Goal: Communication & Community: Answer question/provide support

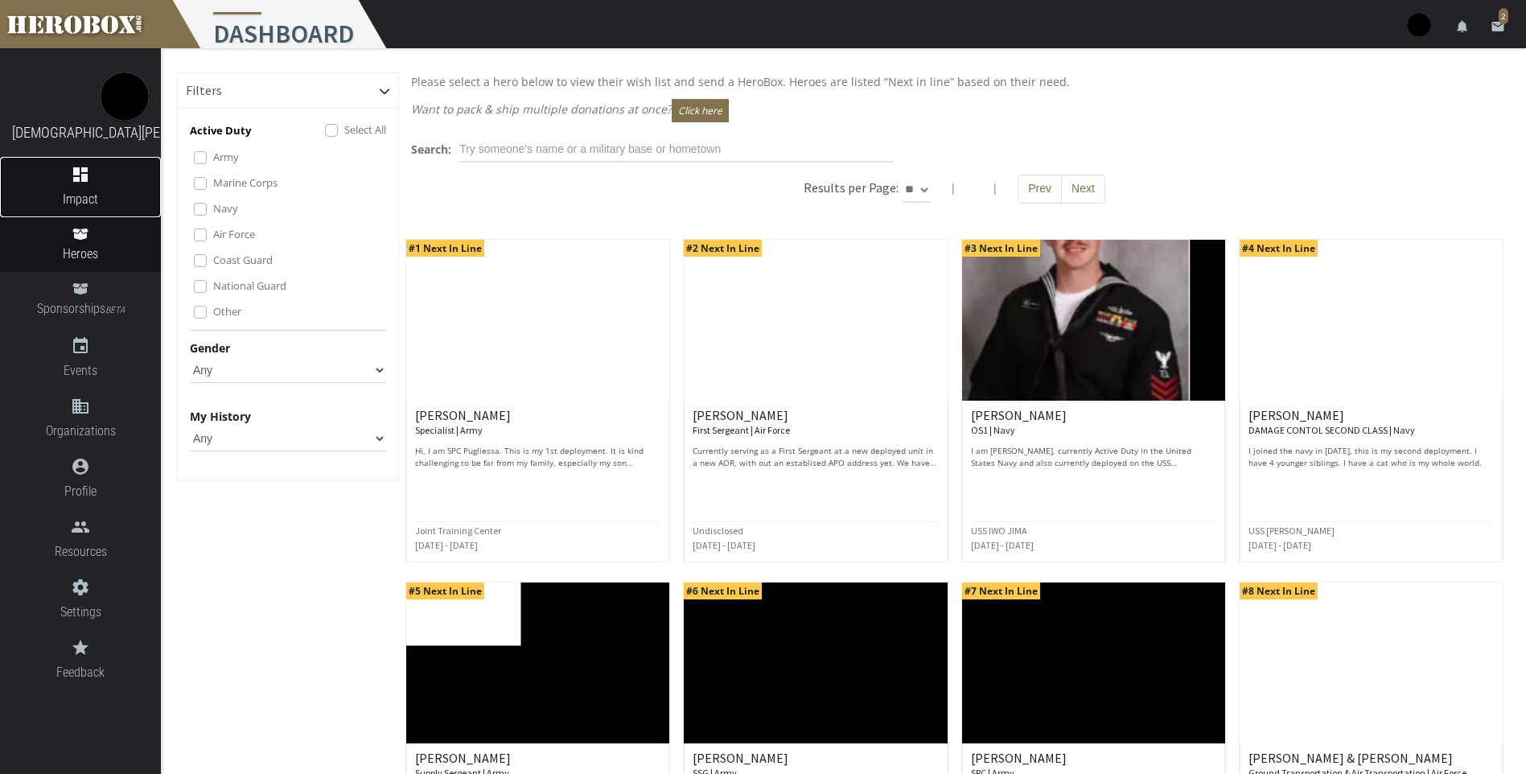
click at [95, 206] on span "Impact" at bounding box center [80, 199] width 161 height 20
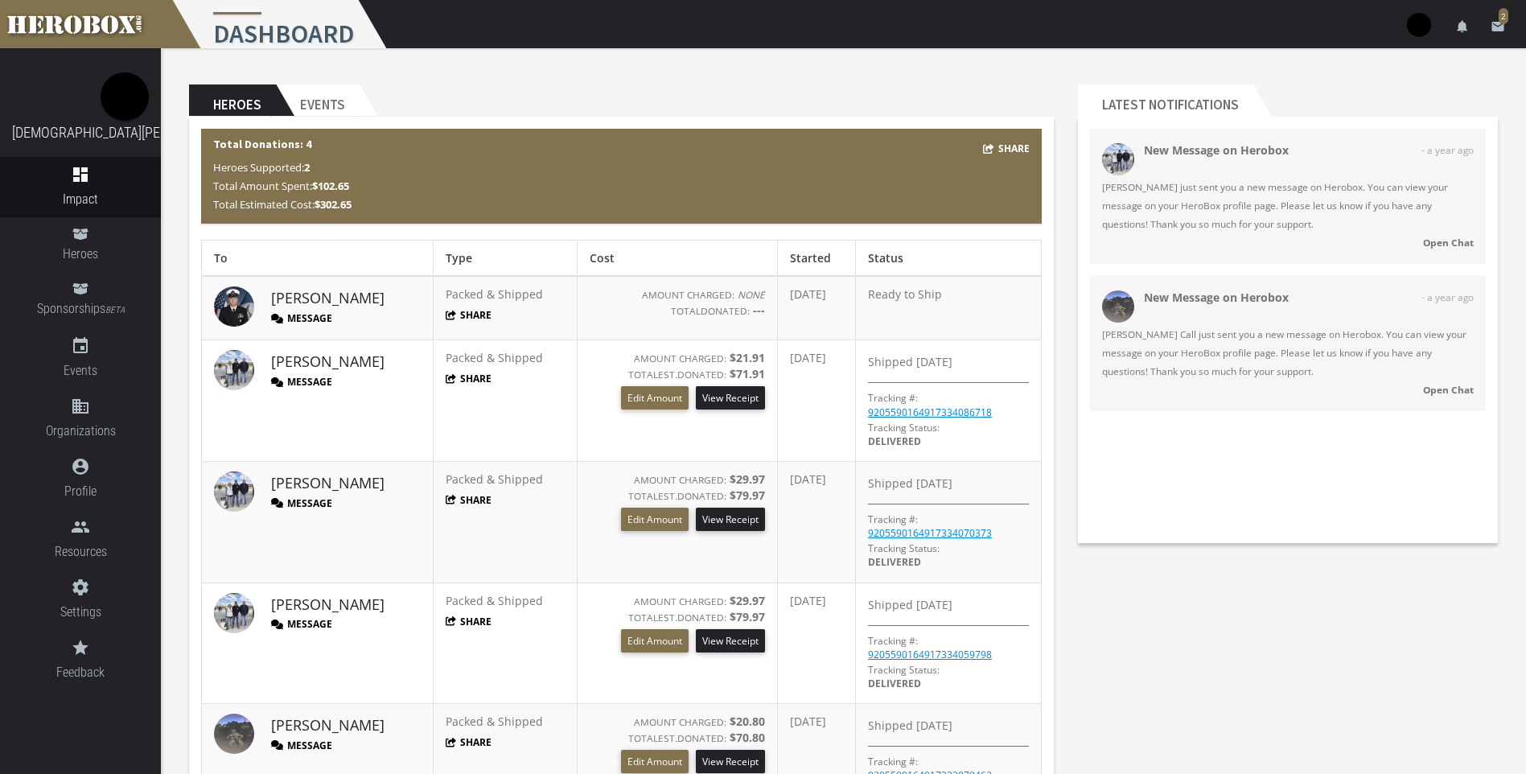
click at [309, 321] on button "Message" at bounding box center [301, 318] width 61 height 14
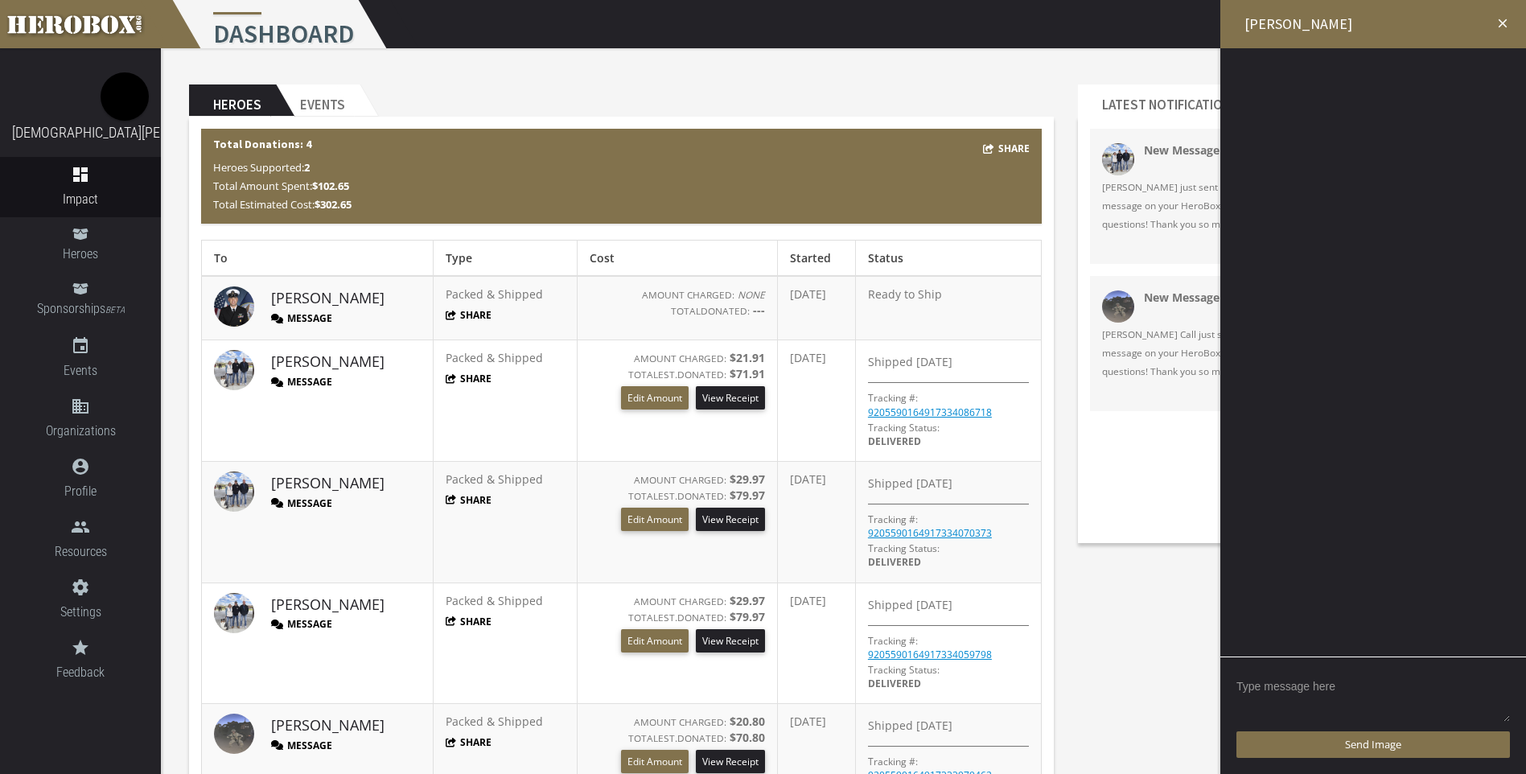
click at [1314, 690] on textarea at bounding box center [1372, 698] width 273 height 50
click at [241, 307] on img at bounding box center [234, 306] width 40 height 40
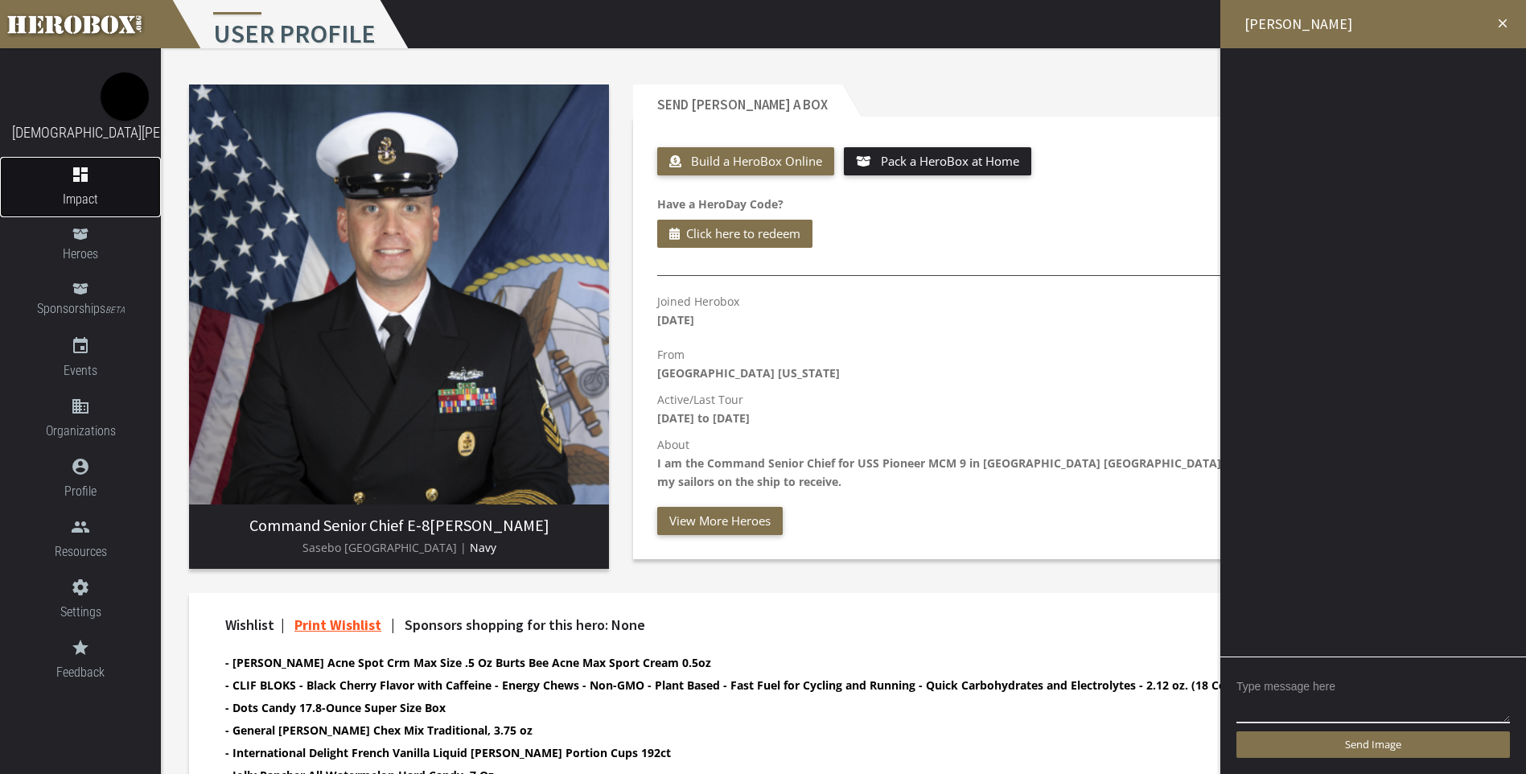
click at [87, 194] on span "Impact" at bounding box center [80, 199] width 161 height 20
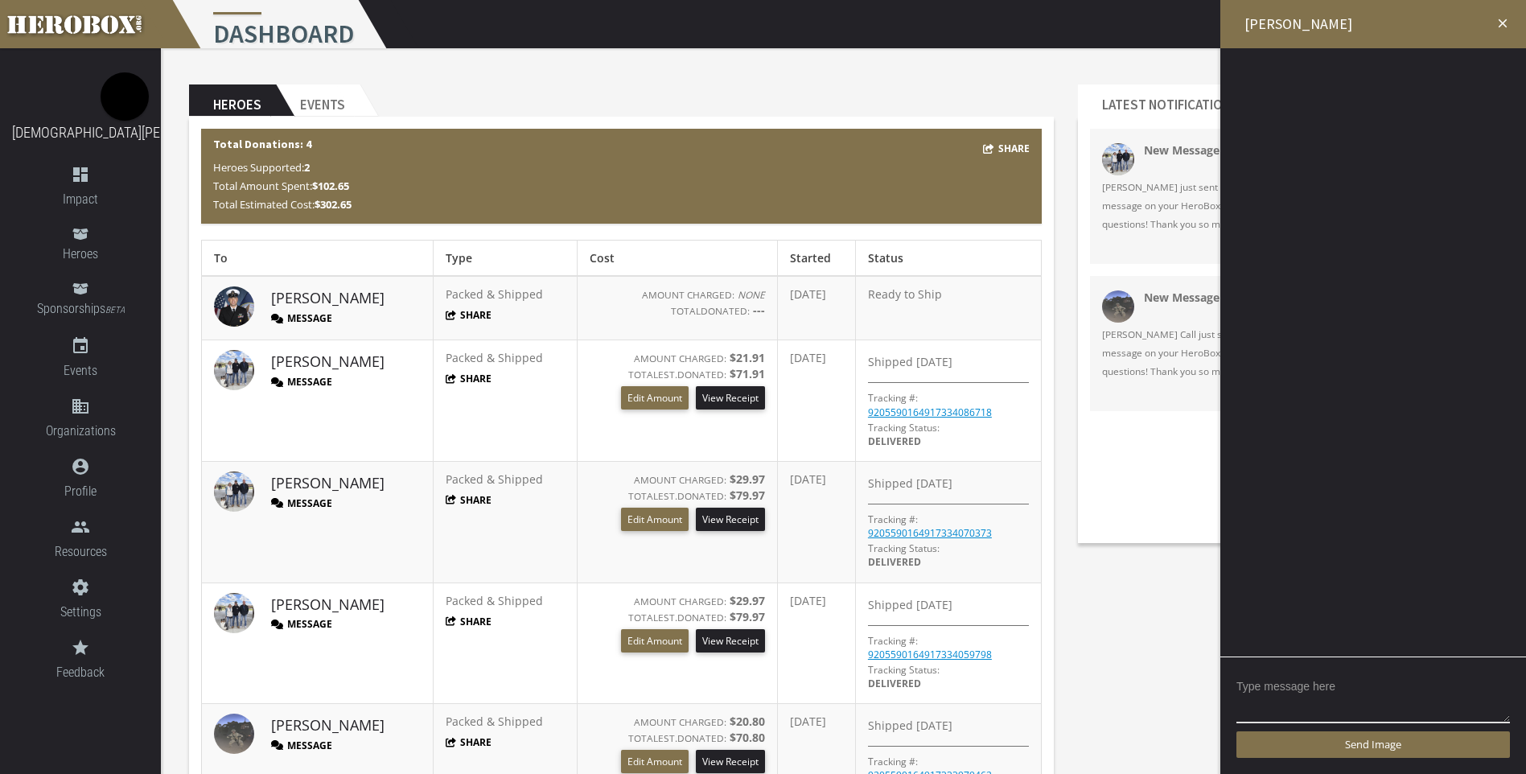
click at [314, 317] on button "Message" at bounding box center [301, 318] width 61 height 14
click at [294, 298] on link "[PERSON_NAME]" at bounding box center [327, 298] width 113 height 21
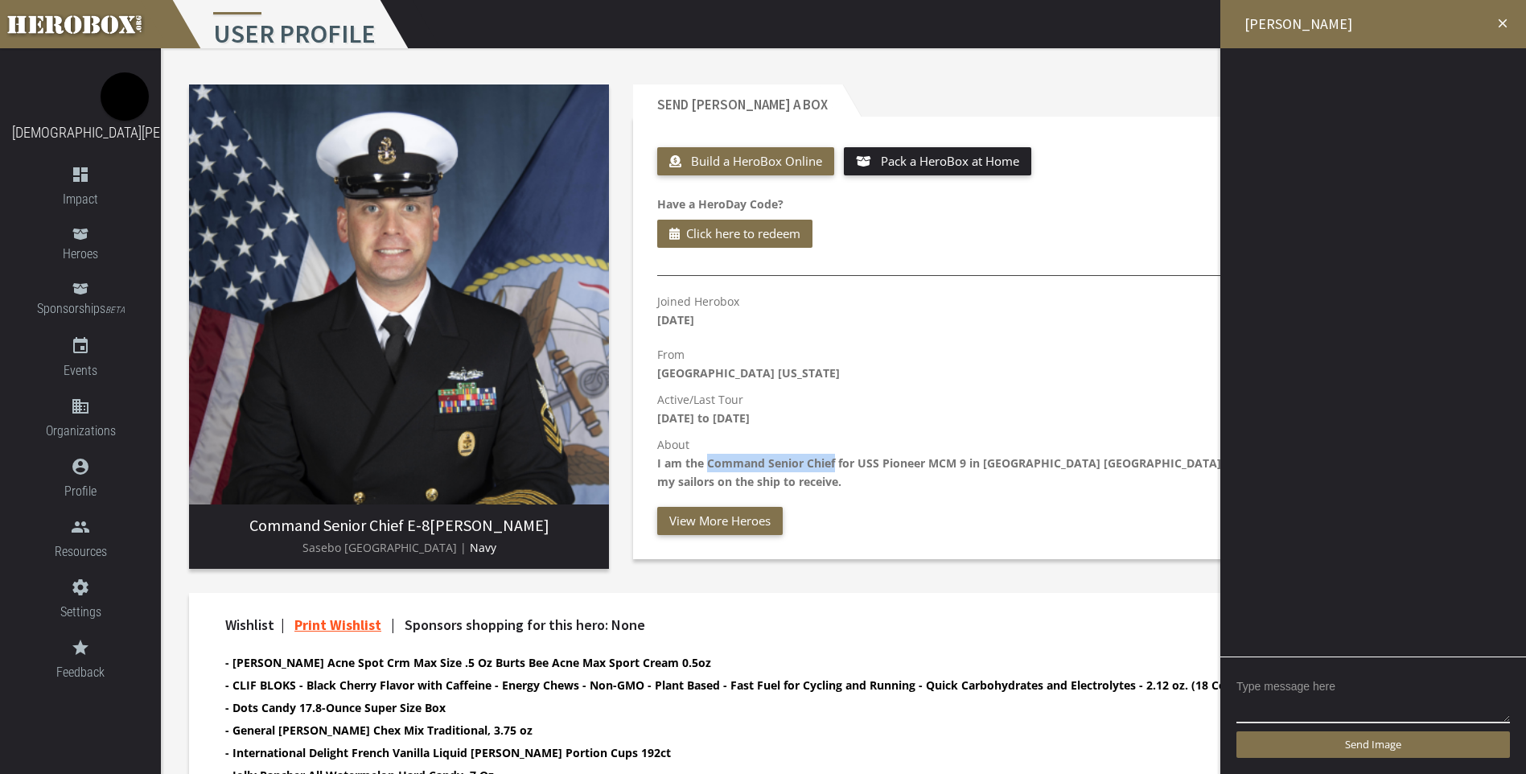
drag, startPoint x: 707, startPoint y: 463, endPoint x: 835, endPoint y: 467, distance: 128.0
click at [835, 467] on b "I am the Command Senior Chief for USS Pioneer MCM 9 in [GEOGRAPHIC_DATA] [GEOGR…" at bounding box center [1056, 472] width 799 height 34
drag, startPoint x: 835, startPoint y: 467, endPoint x: 788, endPoint y: 457, distance: 47.8
copy b "Command Senior Chief"
click at [83, 188] on link "dashboard Impact" at bounding box center [80, 187] width 161 height 60
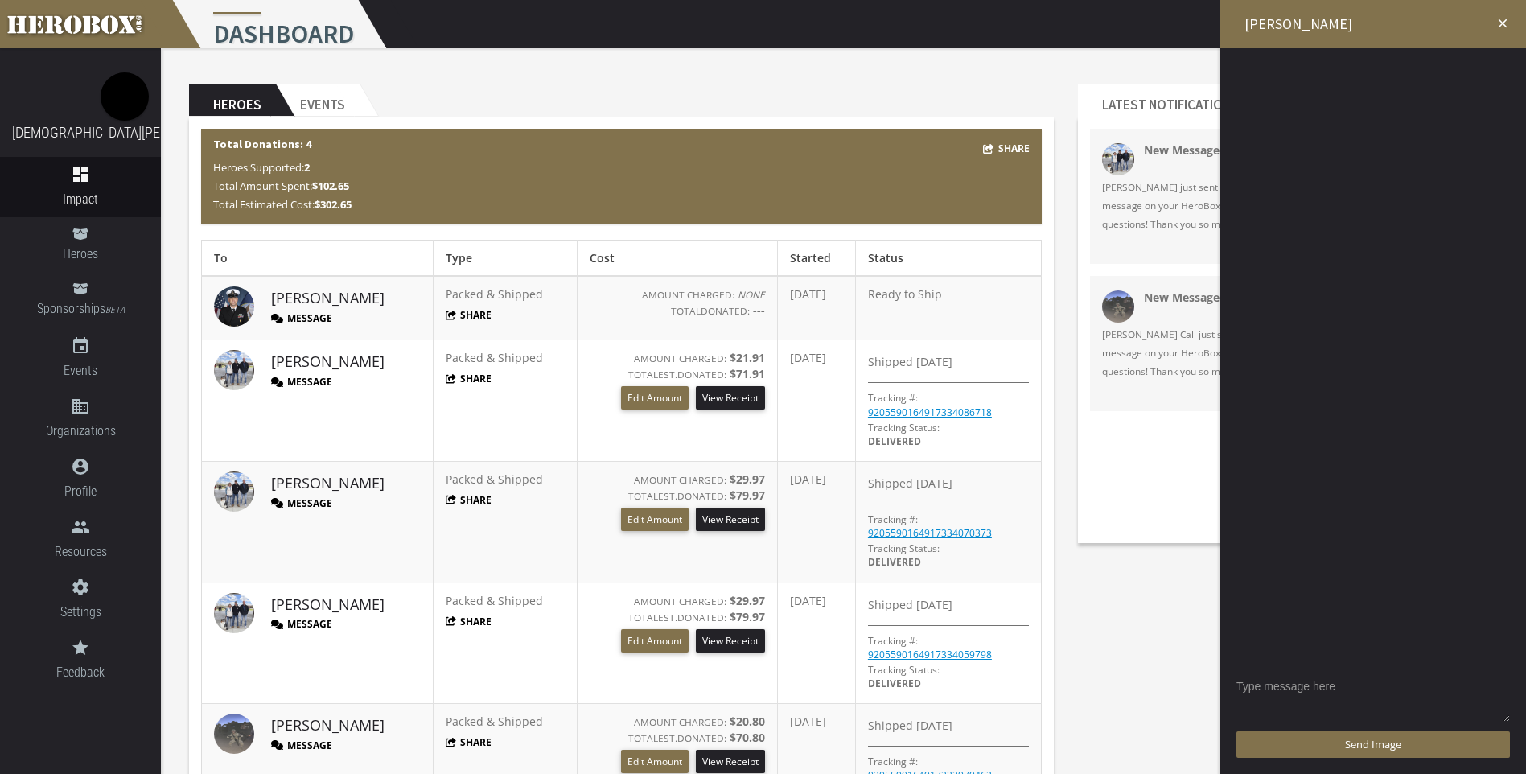
click at [1326, 689] on textarea at bounding box center [1372, 698] width 273 height 50
click at [223, 302] on img at bounding box center [234, 306] width 40 height 40
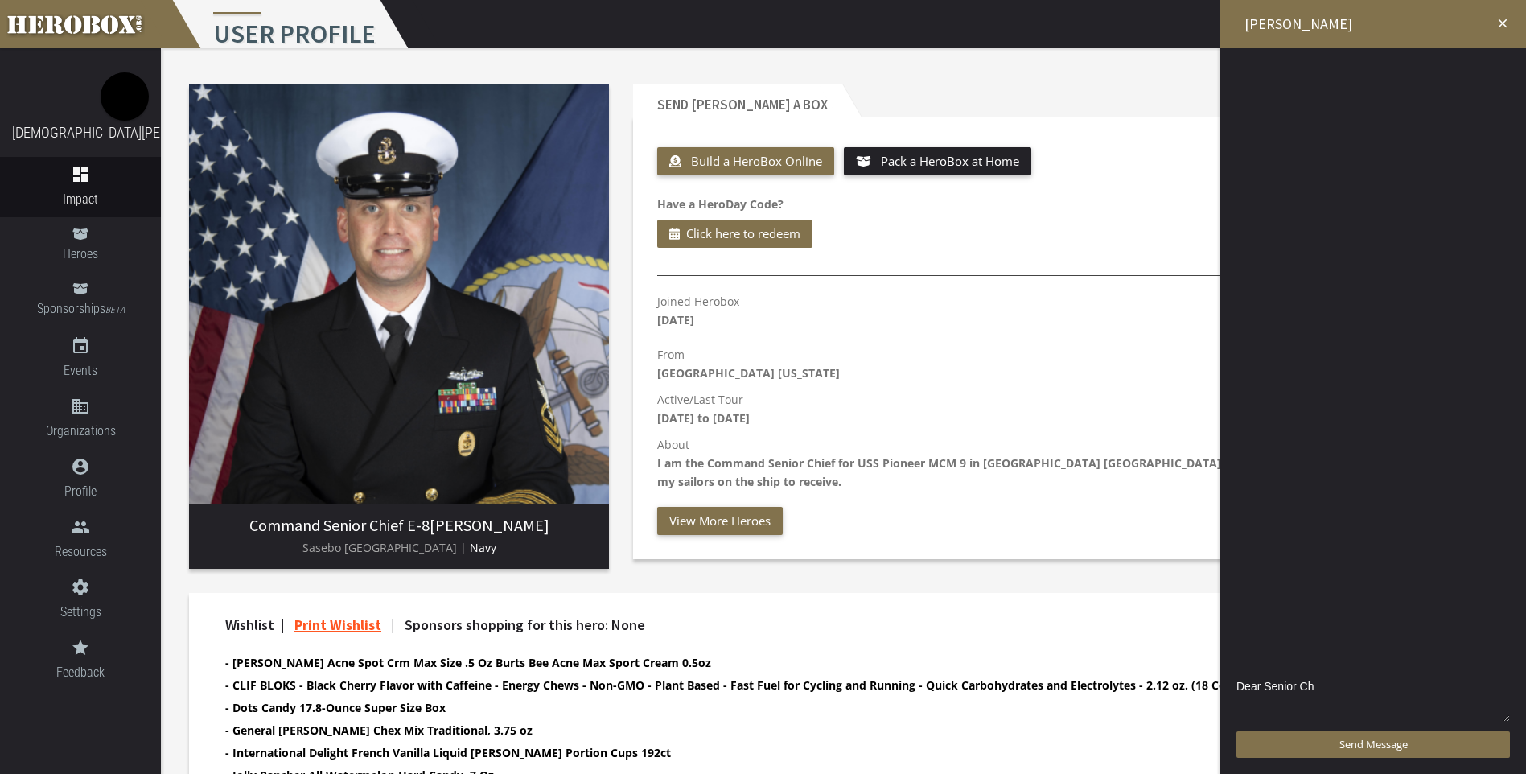
click at [1351, 689] on textarea "Dear Senior Ch" at bounding box center [1372, 698] width 273 height 50
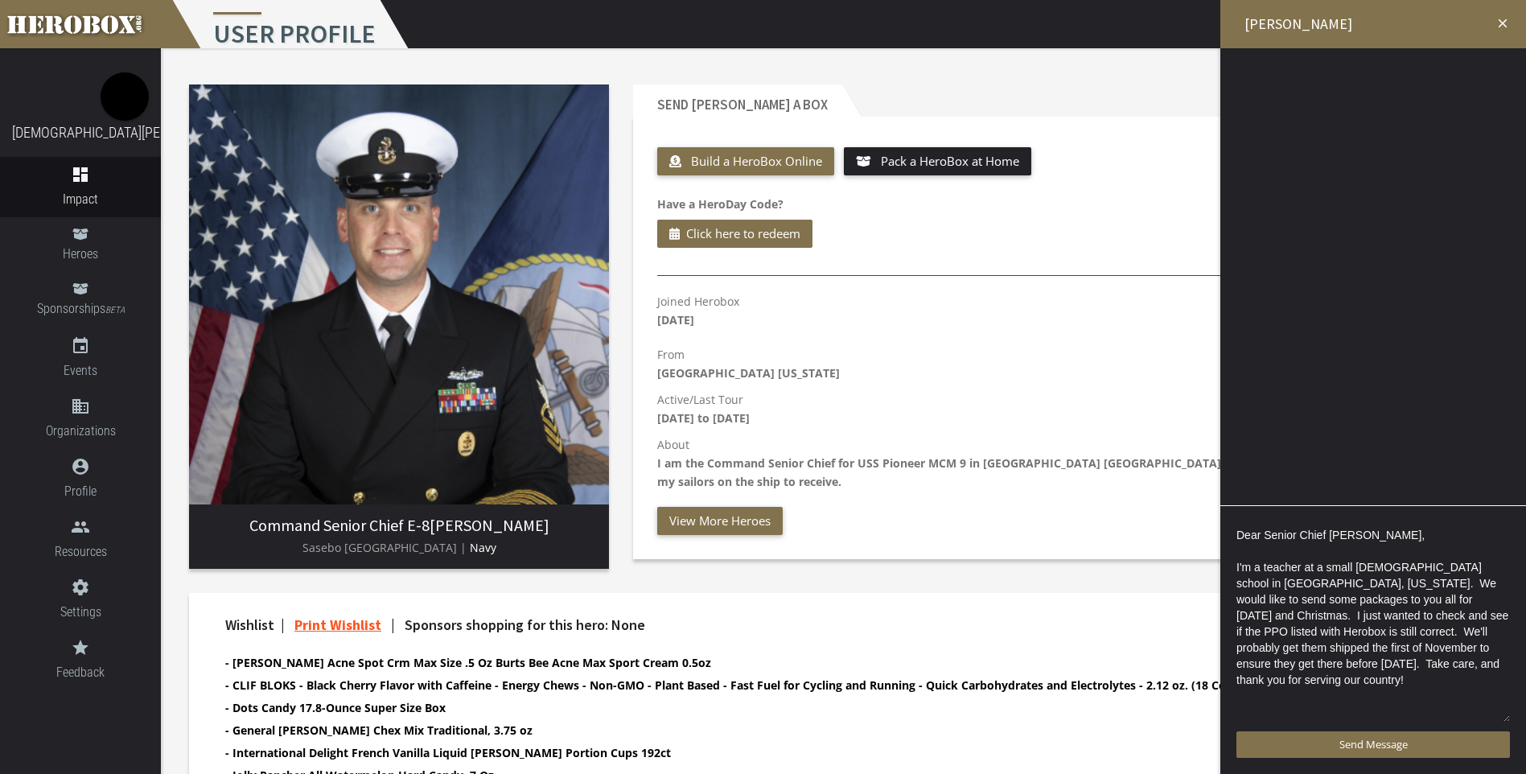
scroll to position [3, 0]
drag, startPoint x: 1308, startPoint y: 660, endPoint x: 1280, endPoint y: 621, distance: 47.8
click at [1280, 621] on textarea "Dear Senior Chief [PERSON_NAME], I'm a teacher at a small [DEMOGRAPHIC_DATA] sc…" at bounding box center [1372, 622] width 273 height 201
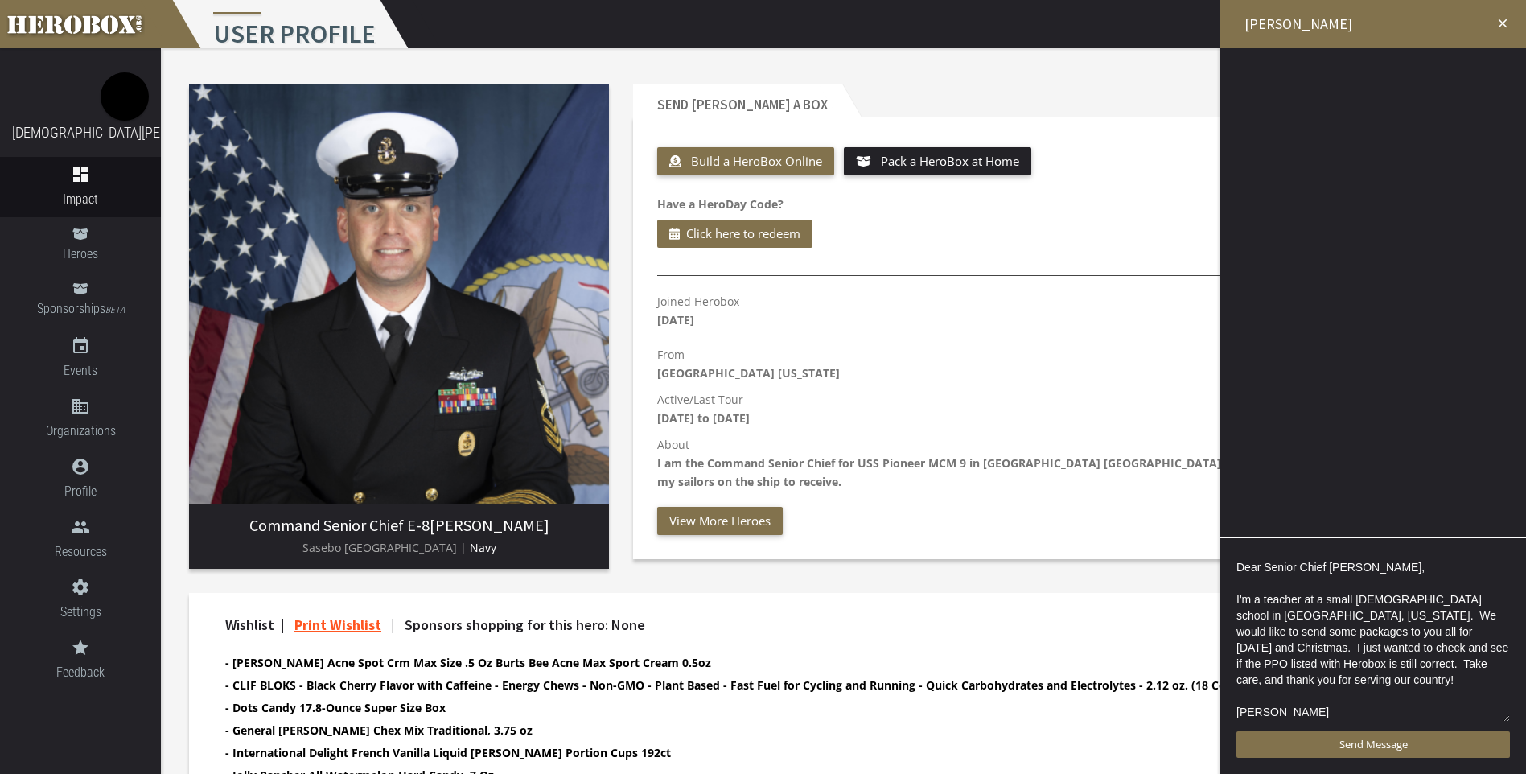
click at [1272, 685] on textarea "Dear Senior Chief [PERSON_NAME], I'm a teacher at a small [DEMOGRAPHIC_DATA] sc…" at bounding box center [1372, 638] width 273 height 169
type textarea "Dear Senior Chief [PERSON_NAME], I'm a teacher at a small [DEMOGRAPHIC_DATA] sc…"
click at [1203, 463] on b "I am the Command Senior Chief for USS Pioneer MCM 9 in [GEOGRAPHIC_DATA] [GEOGR…" at bounding box center [1056, 472] width 799 height 34
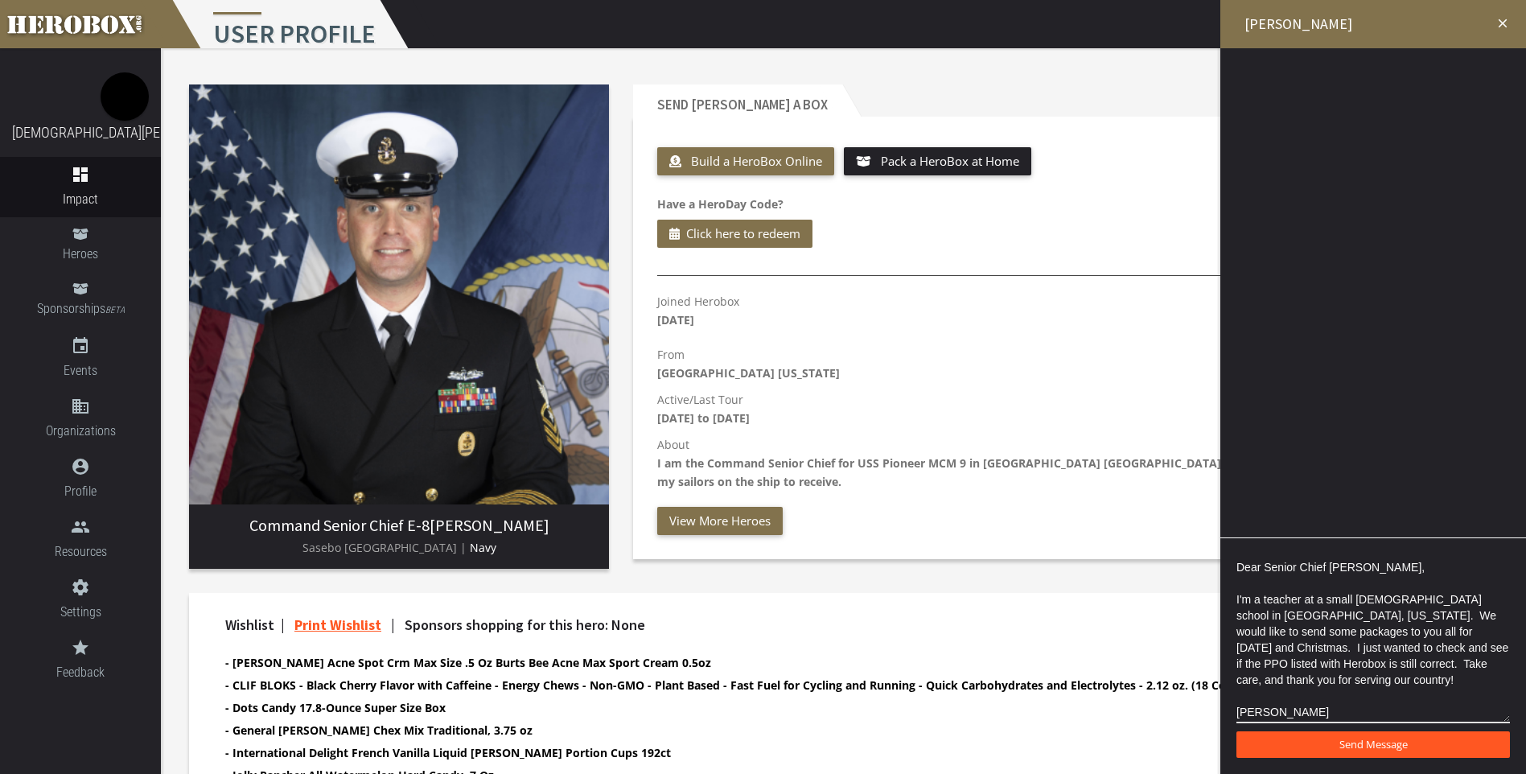
click at [1388, 746] on span "Send Message" at bounding box center [1373, 744] width 68 height 14
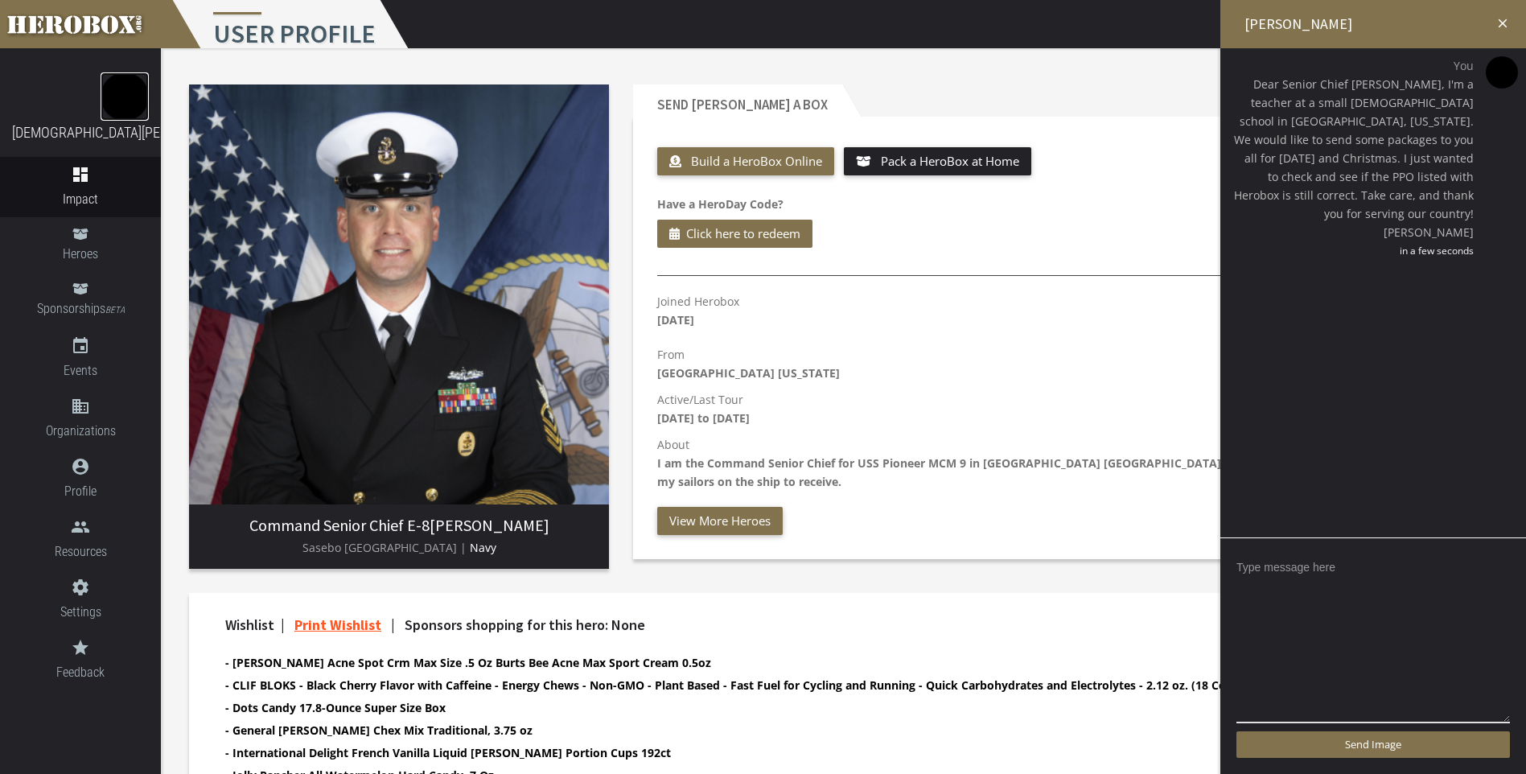
click at [101, 105] on img at bounding box center [125, 96] width 48 height 48
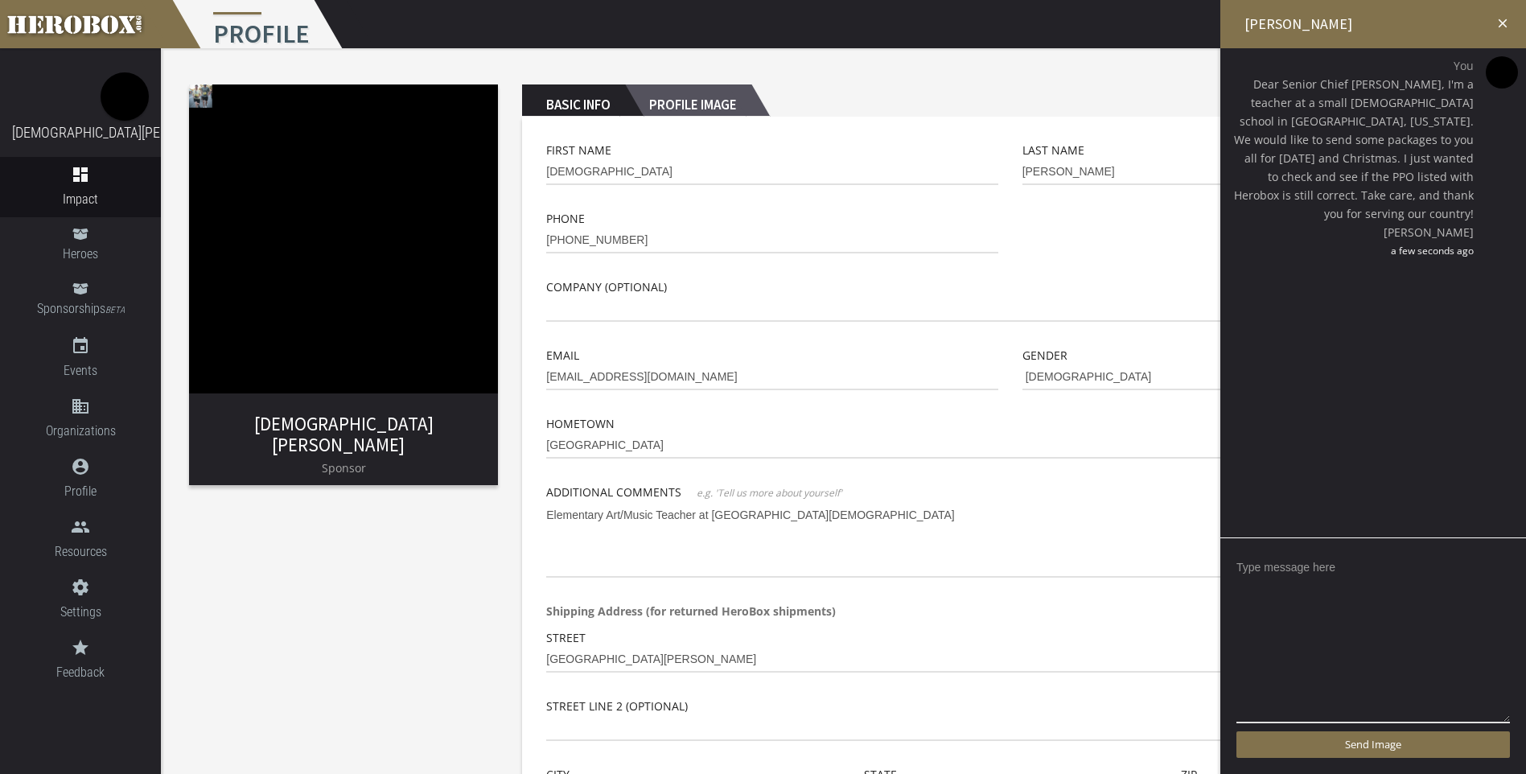
click at [700, 105] on h2 "Profile Image" at bounding box center [688, 100] width 126 height 32
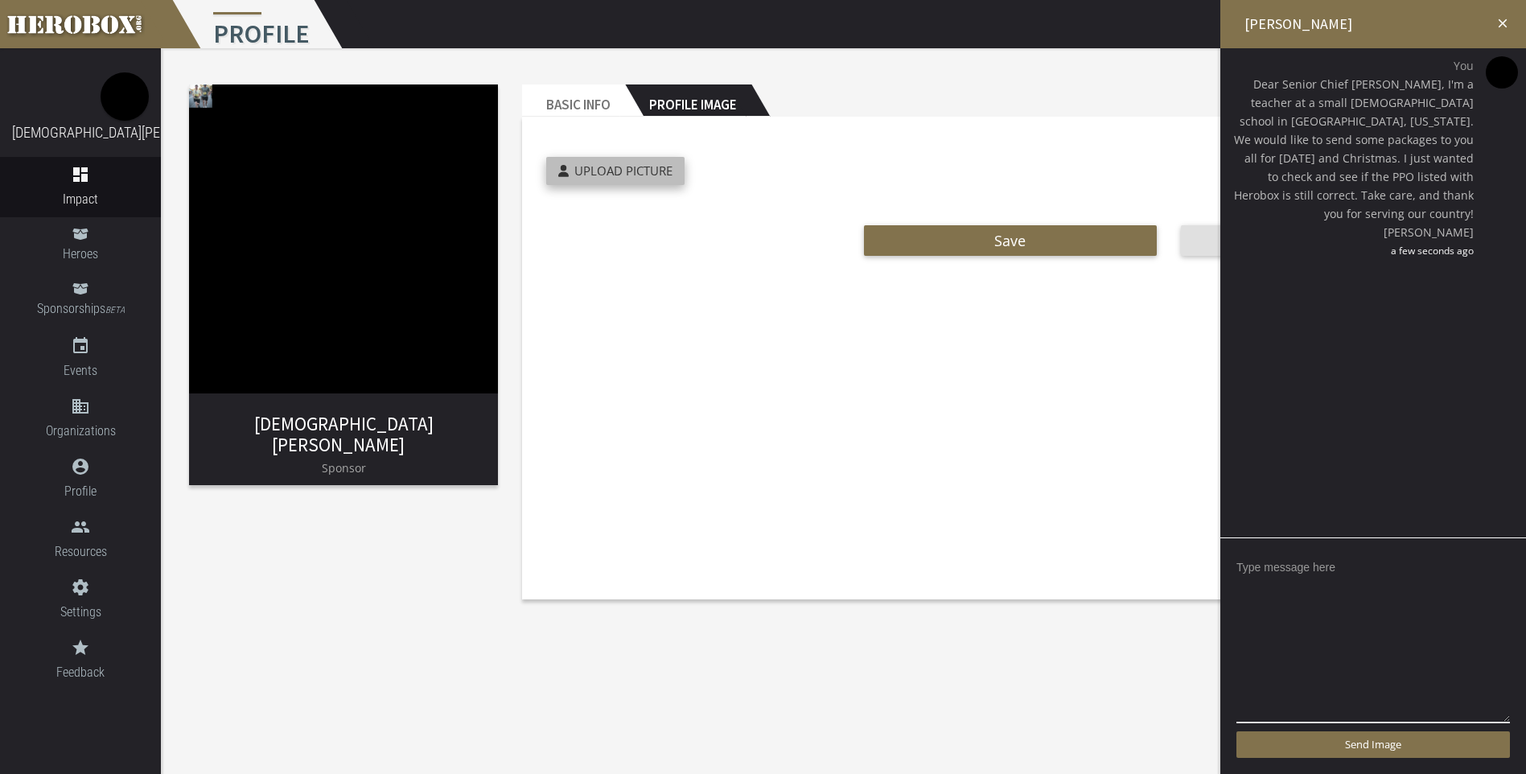
click at [644, 171] on span "Upload Picture" at bounding box center [623, 170] width 98 height 16
click at [644, 171] on input "Upload Picture" at bounding box center [652, 166] width 213 height 19
click at [699, 105] on h2 "Profile Image" at bounding box center [688, 100] width 126 height 32
click at [621, 173] on span "Upload Picture" at bounding box center [623, 170] width 98 height 16
click at [621, 173] on input "Upload Picture" at bounding box center [652, 166] width 213 height 19
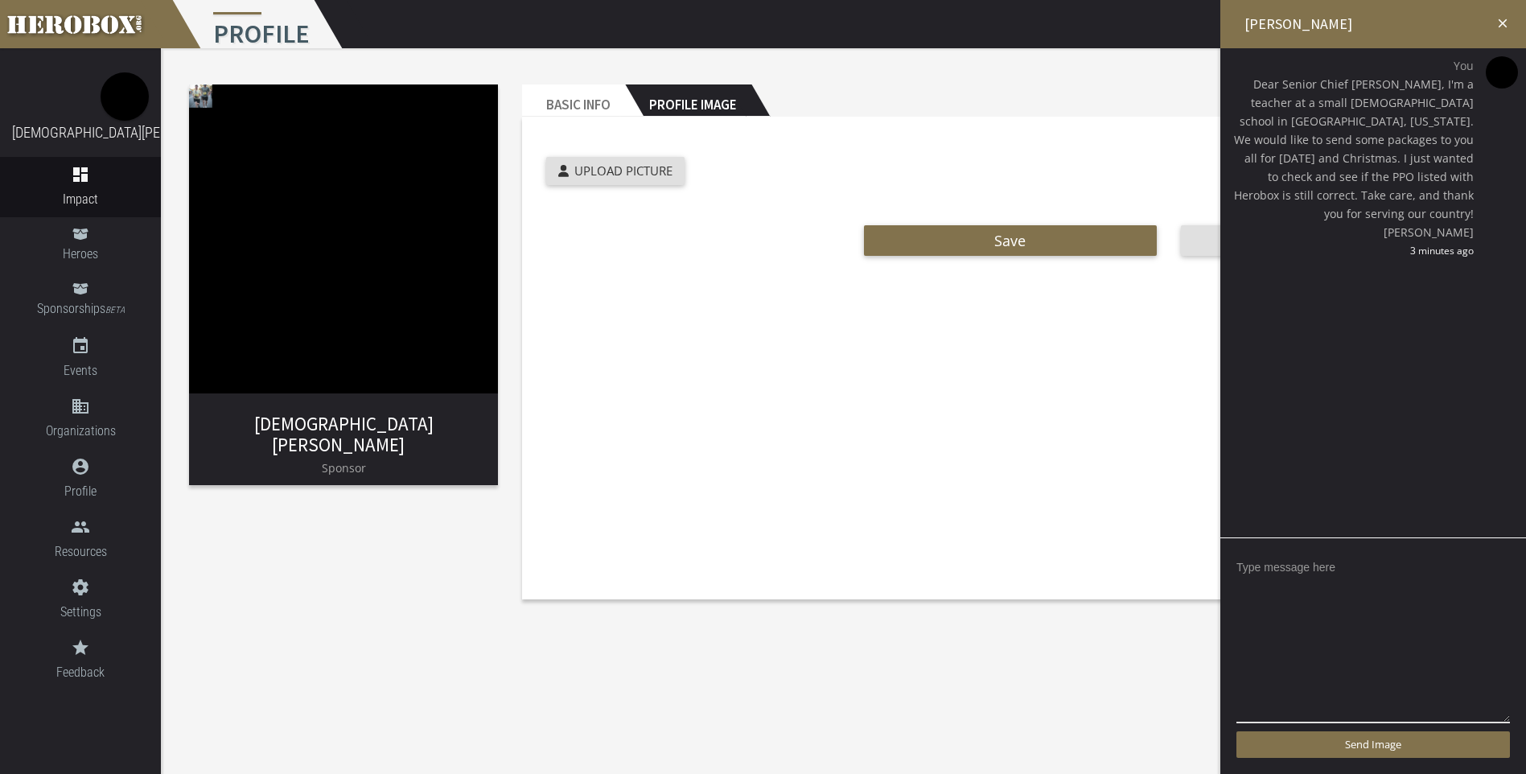
click at [674, 108] on h2 "Profile Image" at bounding box center [688, 100] width 126 height 32
click at [992, 245] on button "Save" at bounding box center [1010, 240] width 293 height 31
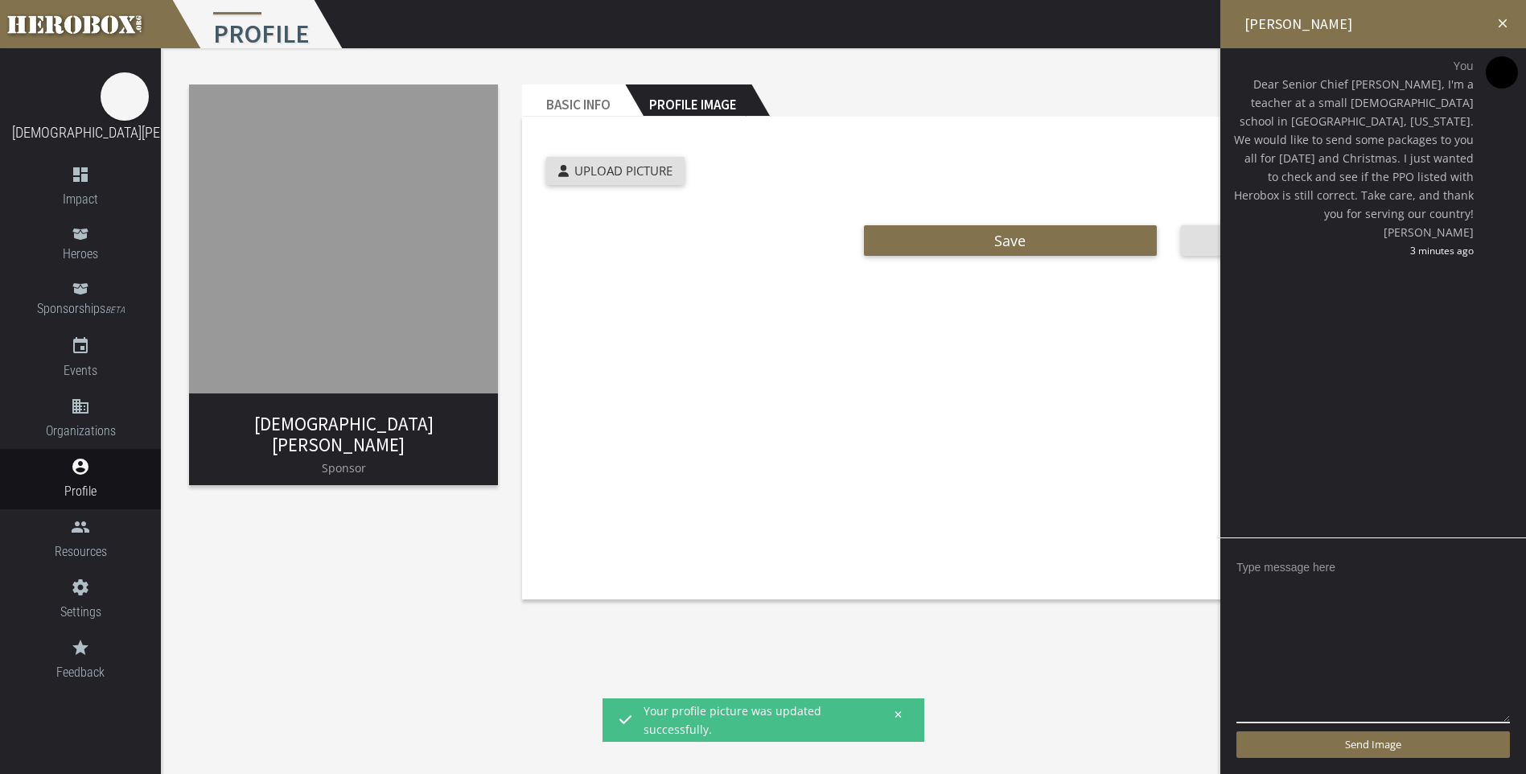
click at [697, 99] on h2 "Profile Image" at bounding box center [688, 100] width 126 height 32
click at [701, 103] on h2 "Profile Image" at bounding box center [688, 100] width 126 height 32
click at [316, 273] on img at bounding box center [343, 238] width 309 height 309
click at [693, 98] on h2 "Profile Image" at bounding box center [688, 100] width 126 height 32
click at [445, 257] on img at bounding box center [343, 238] width 309 height 309
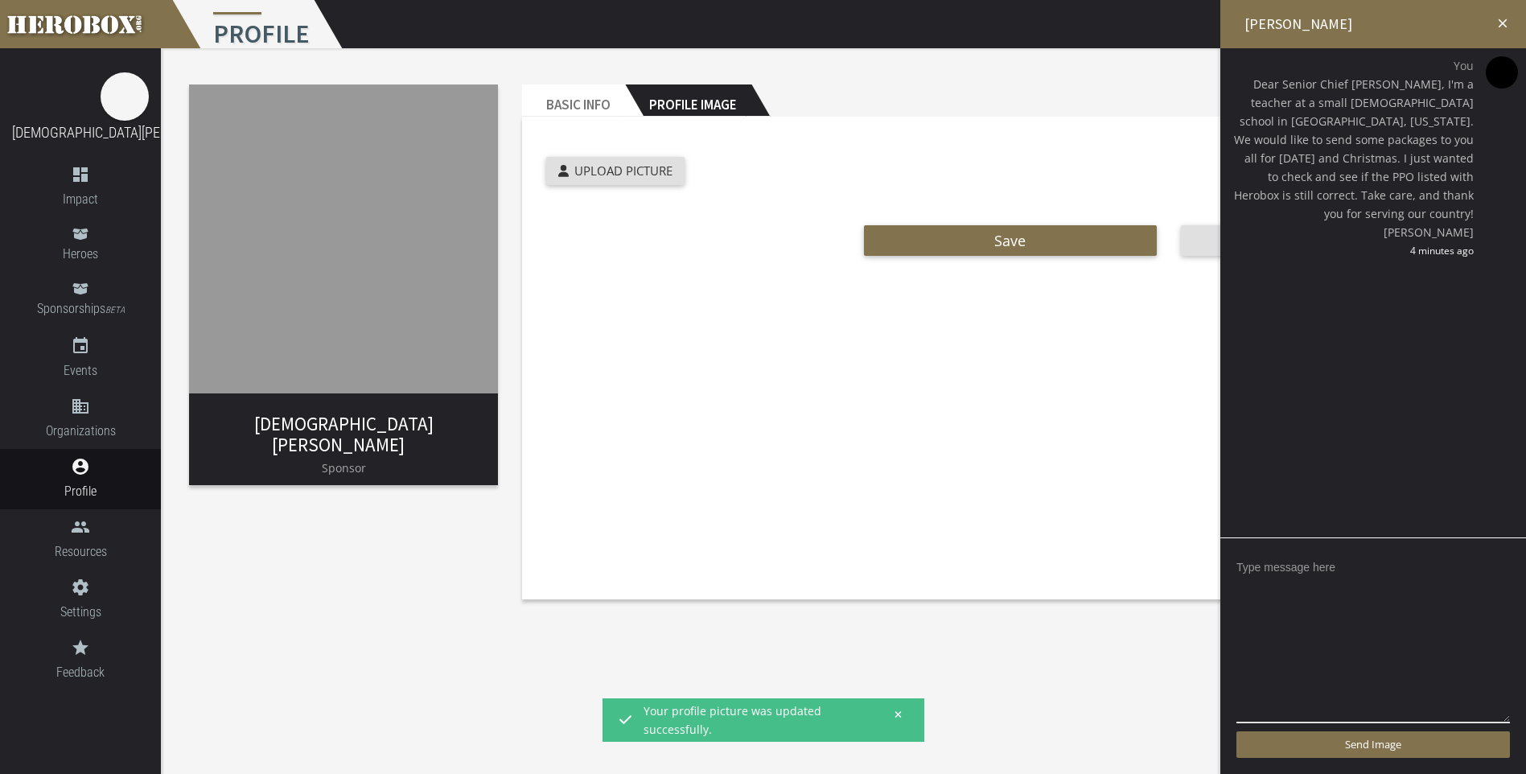
click at [697, 94] on h2 "Profile Image" at bounding box center [688, 100] width 126 height 32
click at [93, 126] on link "[DEMOGRAPHIC_DATA][PERSON_NAME]" at bounding box center [124, 132] width 224 height 17
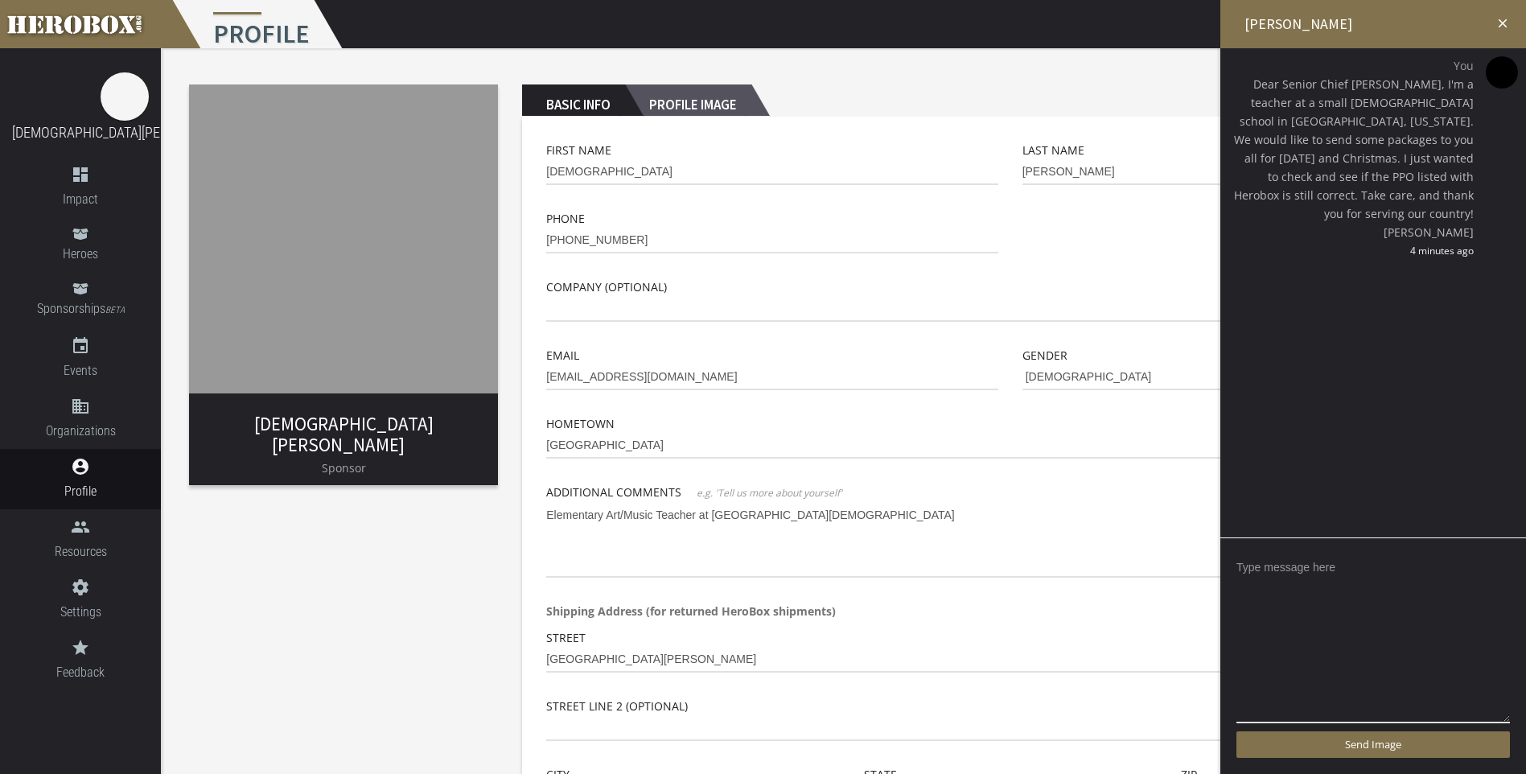
click at [695, 99] on h2 "Profile Image" at bounding box center [688, 100] width 126 height 32
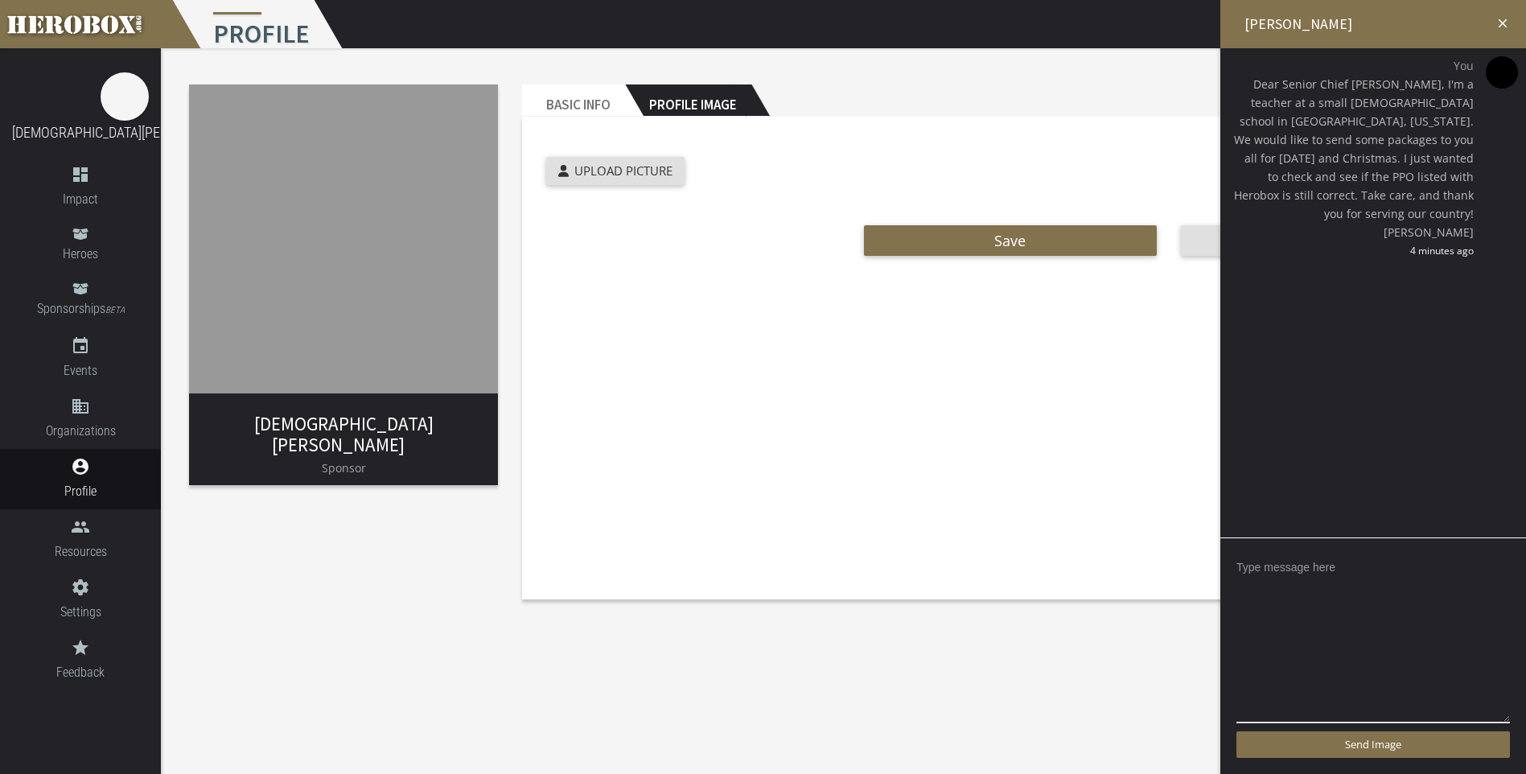
click at [259, 113] on img at bounding box center [343, 238] width 309 height 309
click at [645, 171] on span "Upload Picture" at bounding box center [623, 170] width 98 height 16
click at [645, 171] on input "Upload Picture" at bounding box center [652, 166] width 213 height 19
